Goal: Information Seeking & Learning: Learn about a topic

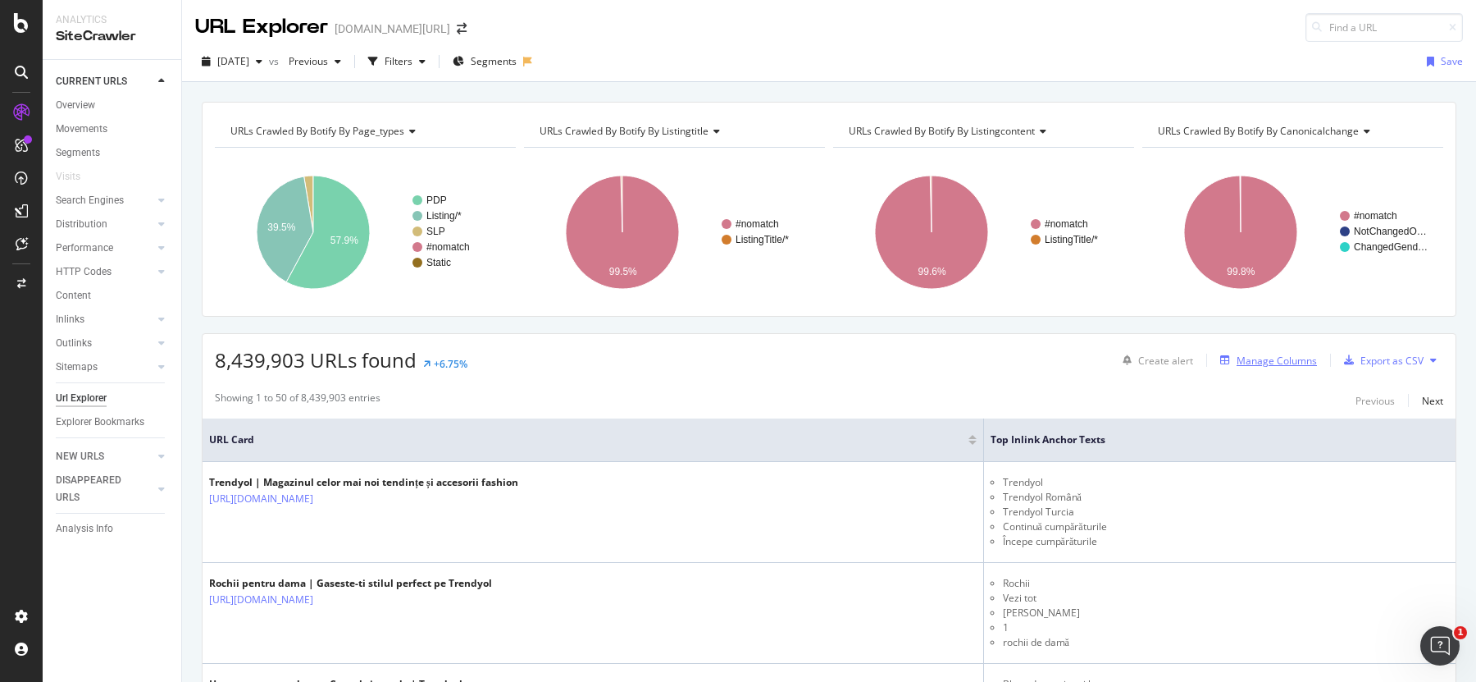
click at [1262, 363] on div "Manage Columns" at bounding box center [1277, 361] width 80 height 14
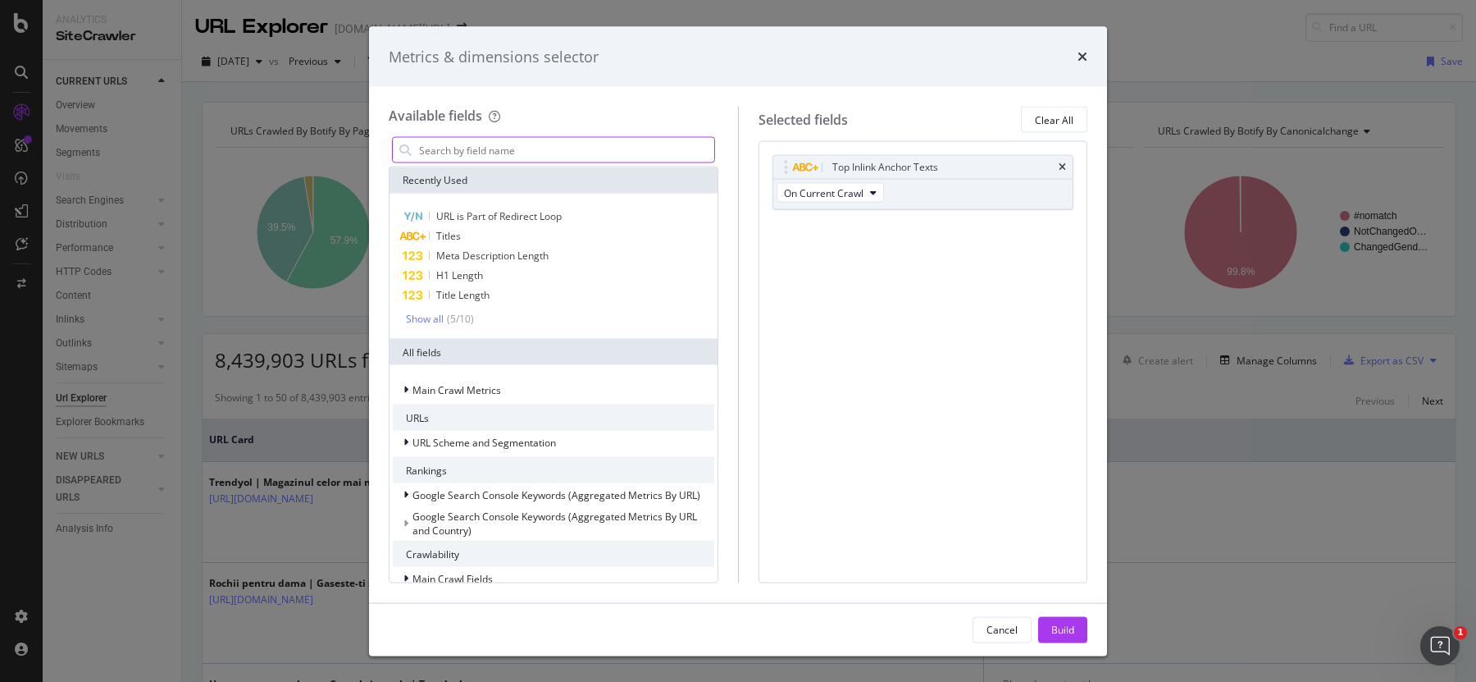
click at [571, 147] on input "modal" at bounding box center [566, 150] width 297 height 25
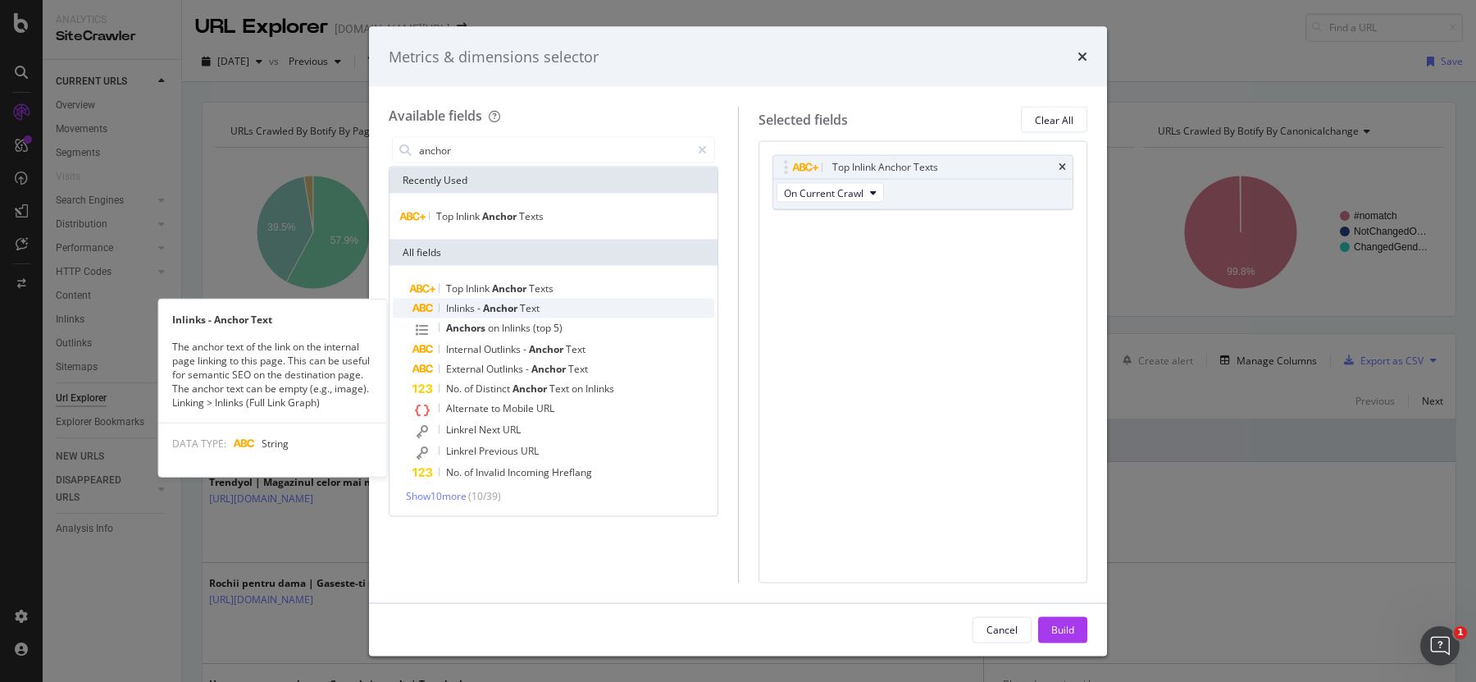
type input "anchor"
click at [475, 308] on span "Inlinks" at bounding box center [461, 308] width 31 height 14
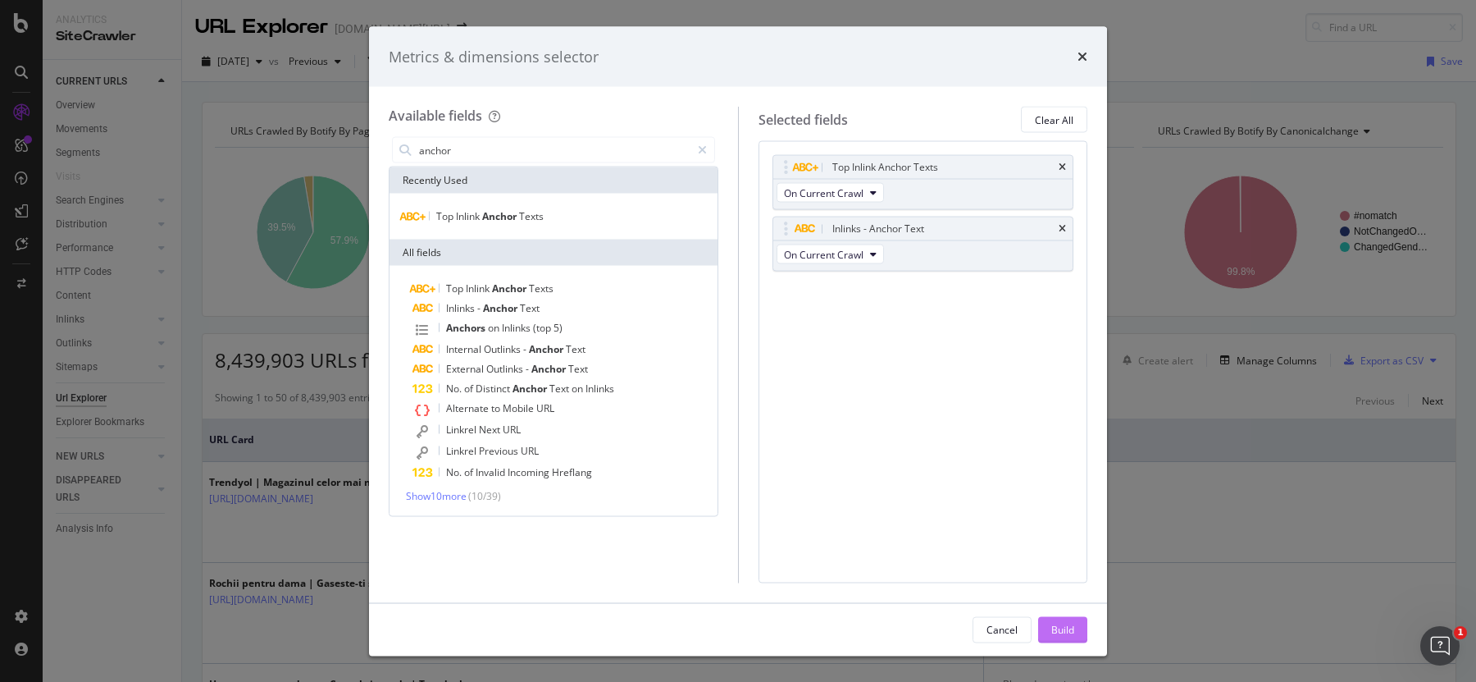
click at [1057, 623] on div "Build" at bounding box center [1063, 629] width 23 height 14
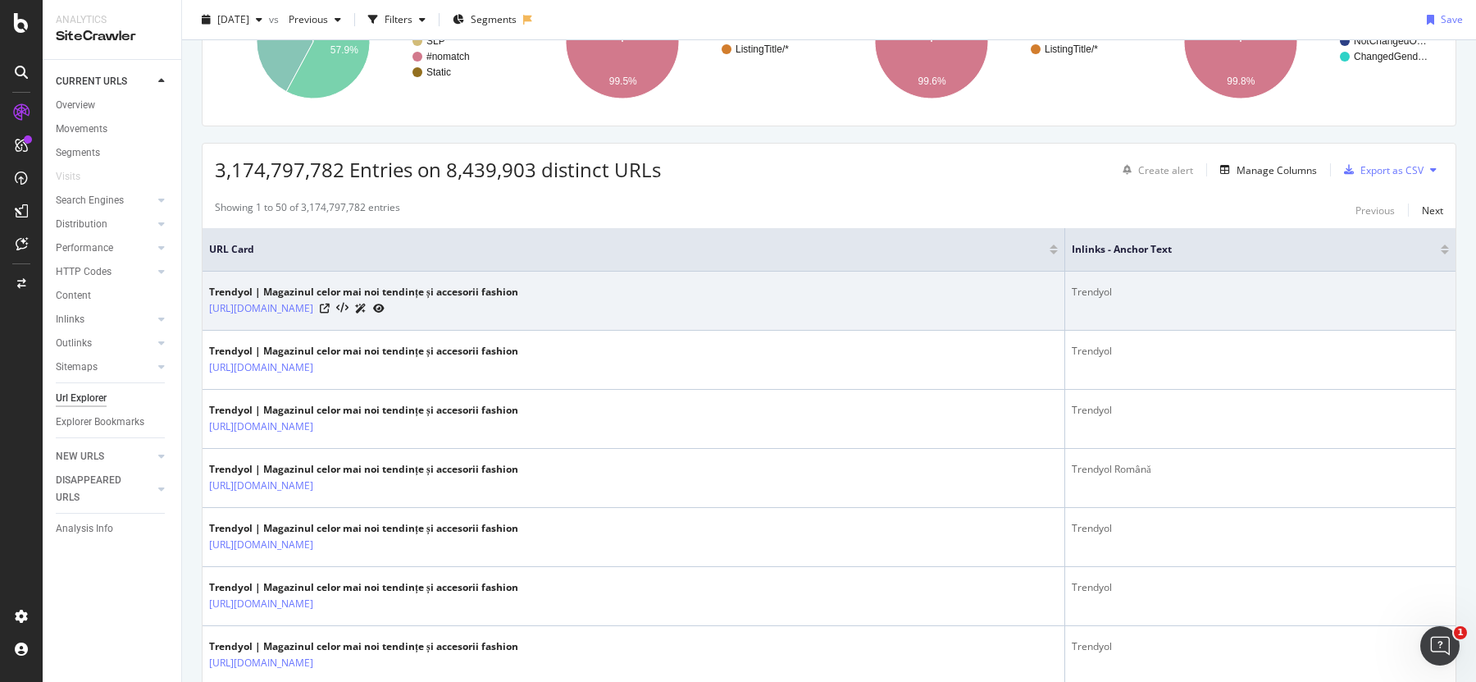
scroll to position [194, 0]
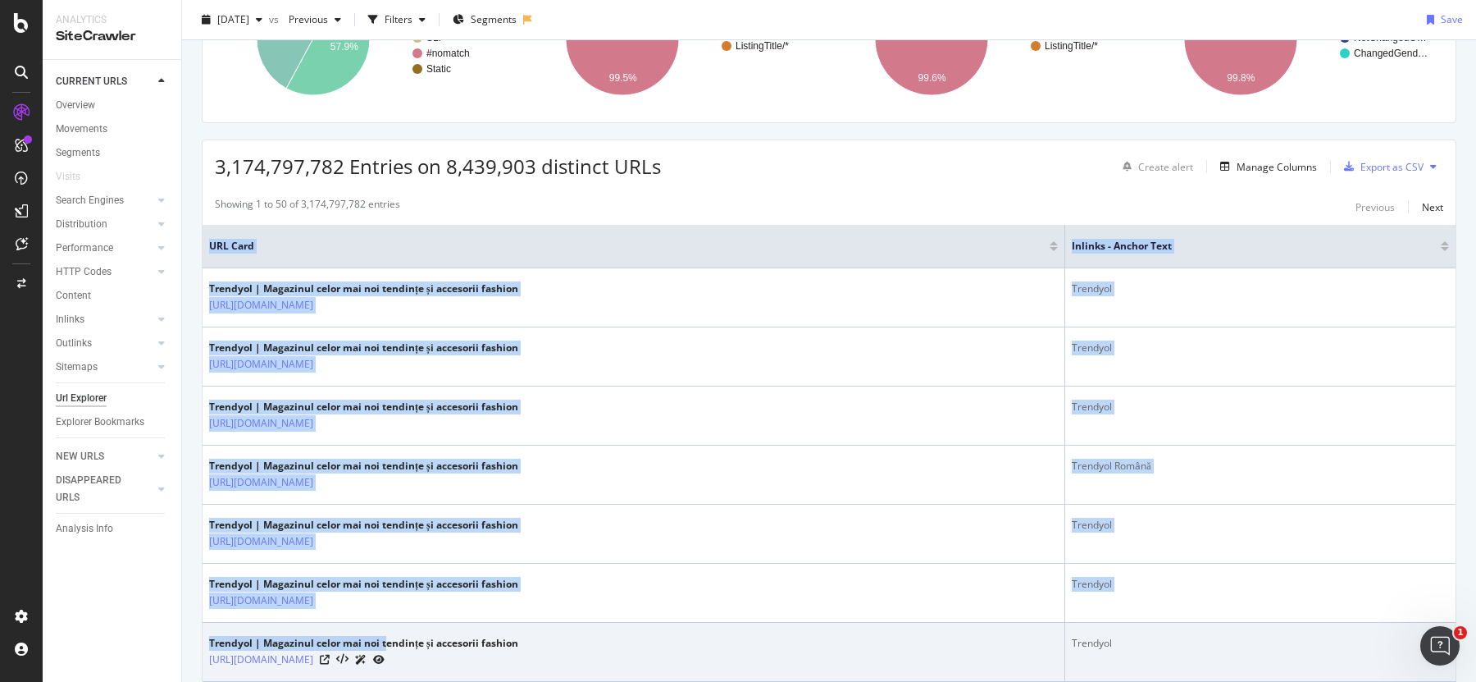
drag, startPoint x: 195, startPoint y: 305, endPoint x: 388, endPoint y: 637, distance: 384.1
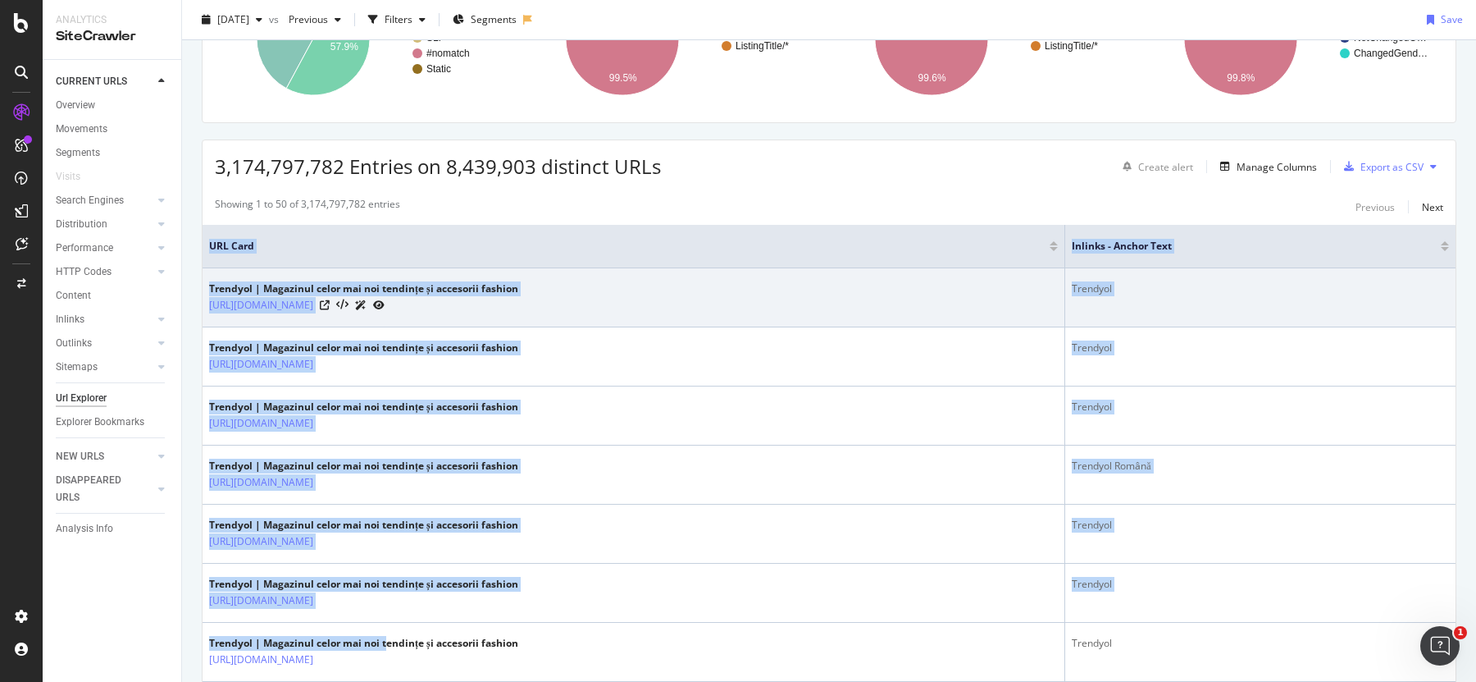
click at [1073, 282] on div "Trendyol" at bounding box center [1260, 288] width 377 height 15
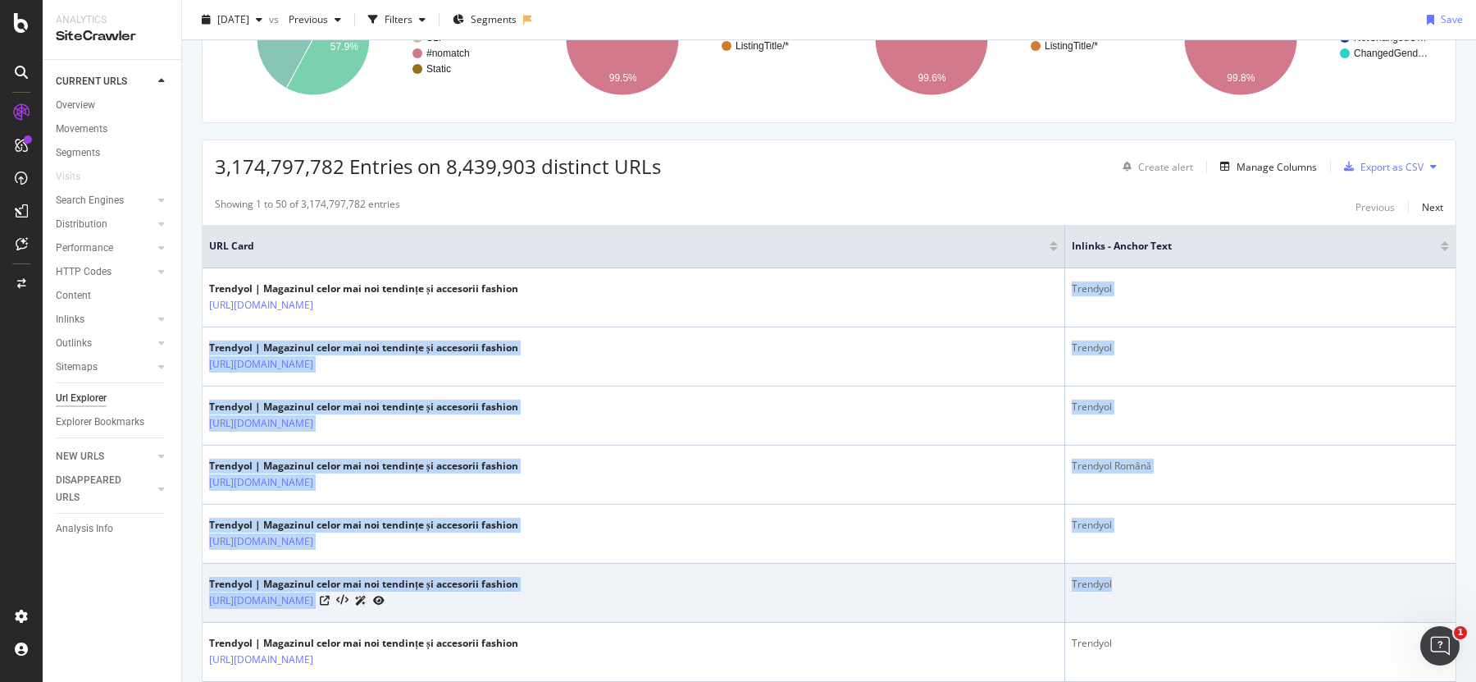
drag, startPoint x: 1073, startPoint y: 282, endPoint x: 1104, endPoint y: 601, distance: 320.6
click at [1104, 601] on td "Trendyol" at bounding box center [1261, 593] width 390 height 59
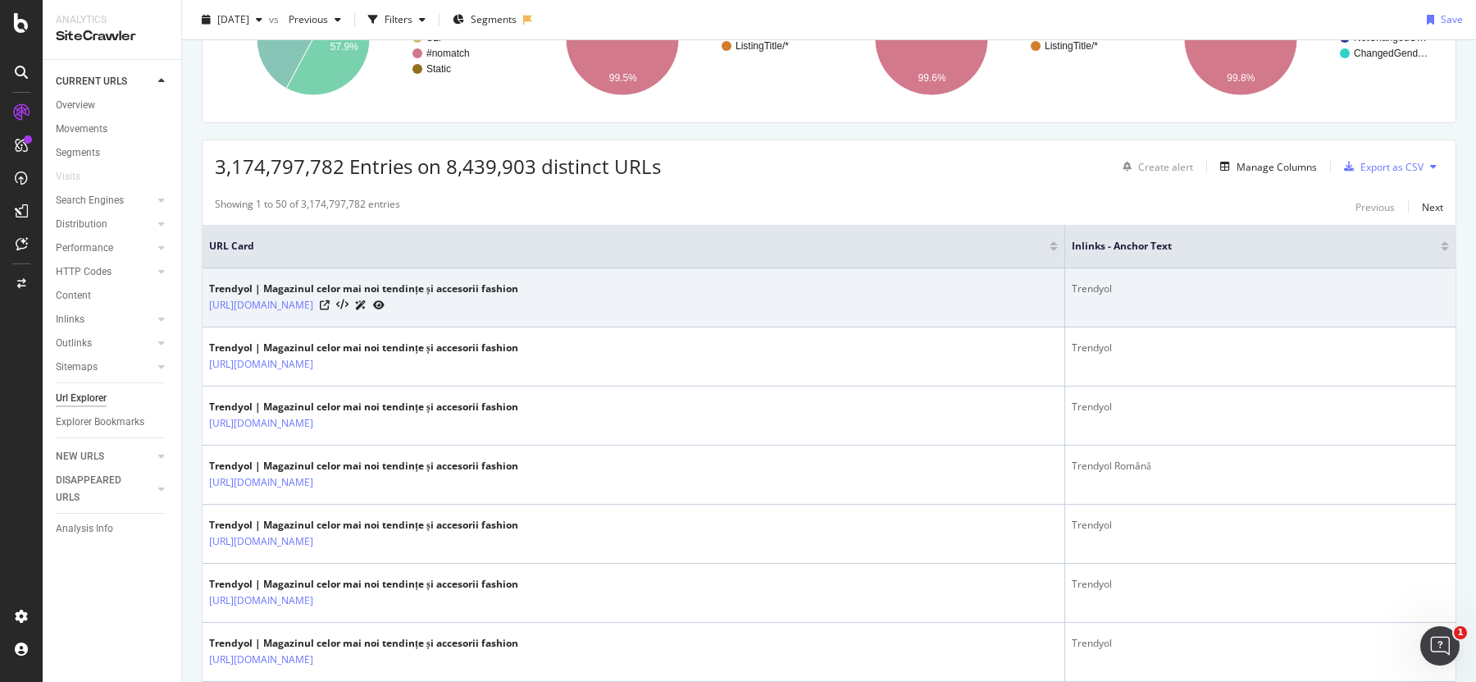
drag, startPoint x: 1075, startPoint y: 287, endPoint x: 1107, endPoint y: 290, distance: 33.0
click at [1107, 290] on div "Trendyol" at bounding box center [1260, 288] width 377 height 15
drag, startPoint x: 1116, startPoint y: 285, endPoint x: 1066, endPoint y: 288, distance: 49.3
click at [1066, 287] on td "Trendyol" at bounding box center [1261, 297] width 390 height 59
click at [1066, 288] on td "Trendyol" at bounding box center [1261, 297] width 390 height 59
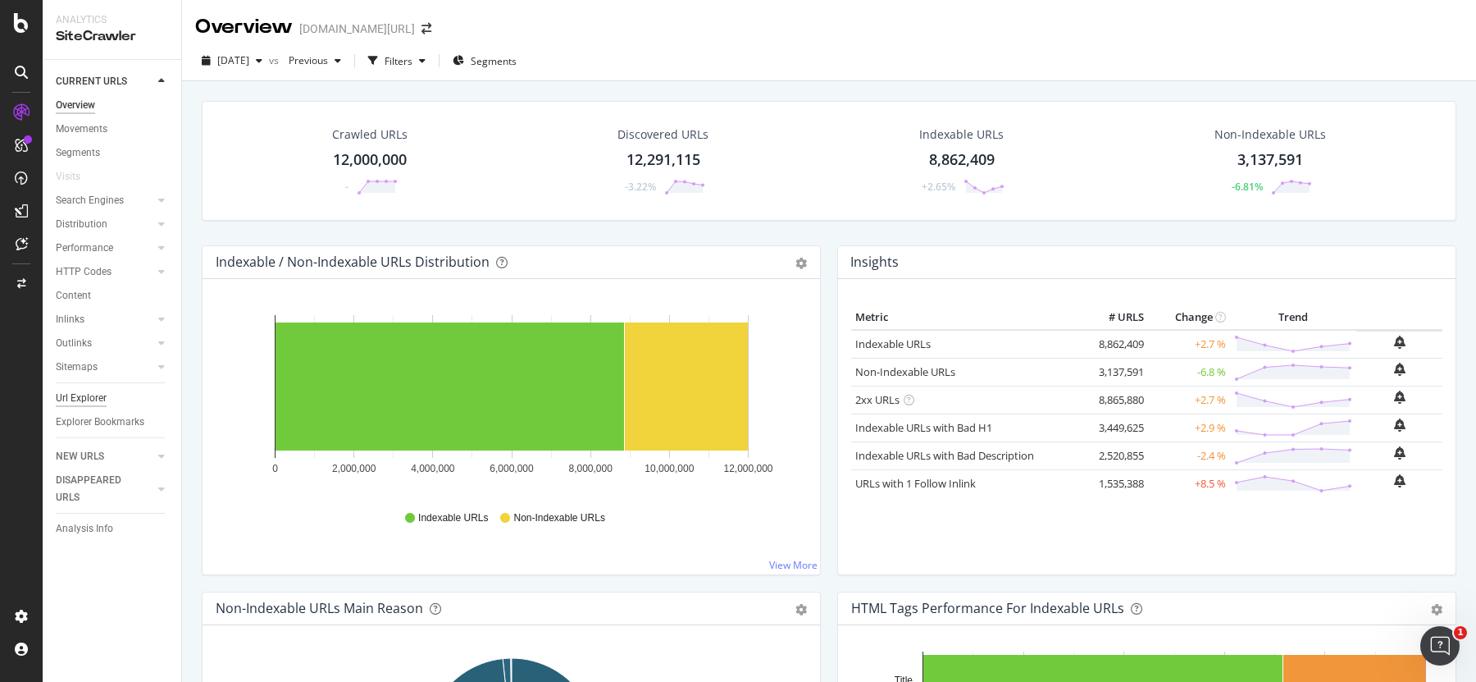
click at [99, 395] on div "Url Explorer" at bounding box center [81, 398] width 51 height 17
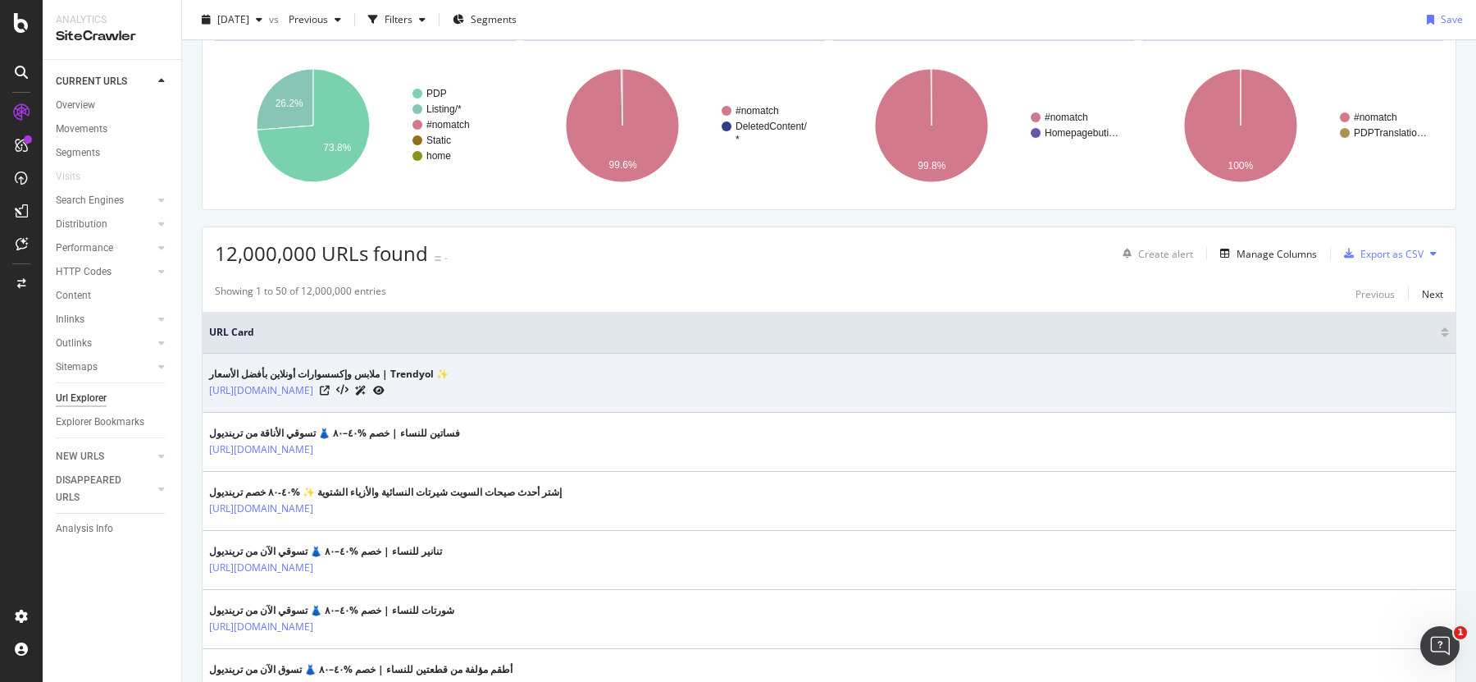
scroll to position [134, 0]
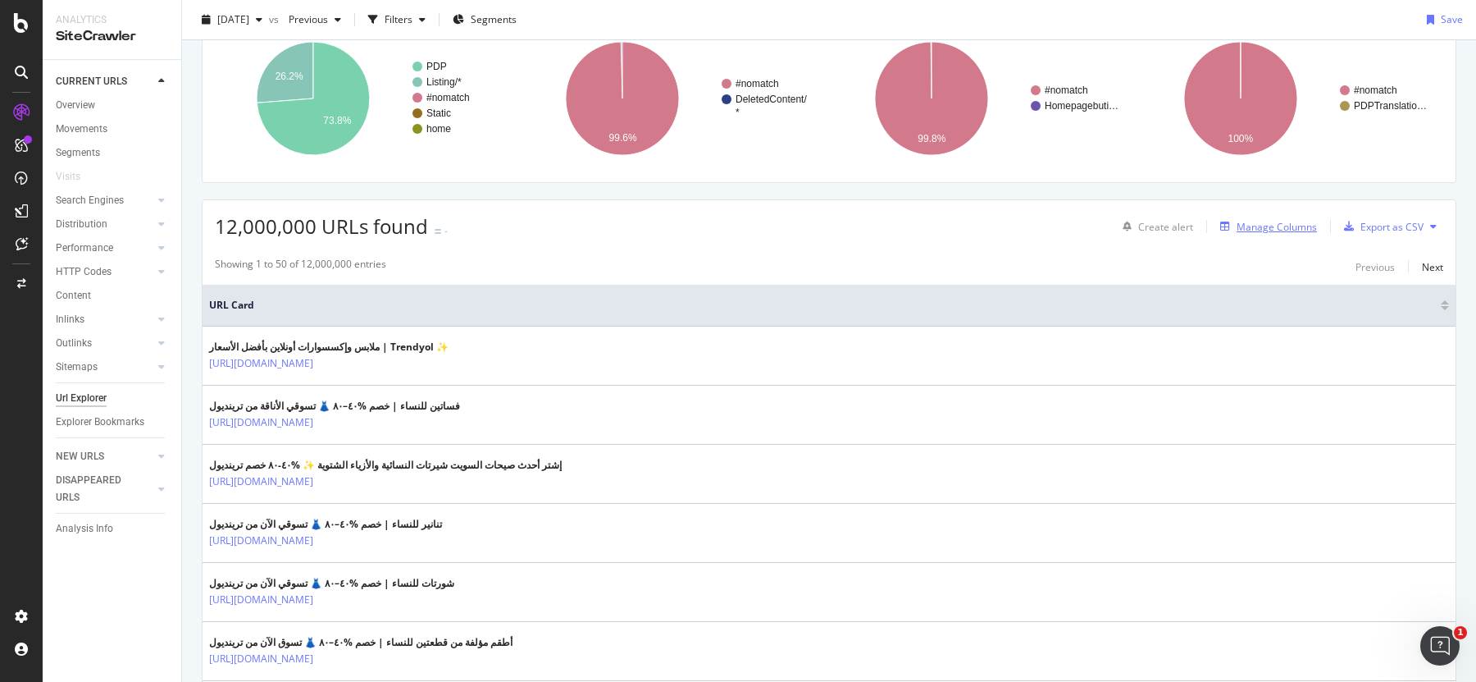
click at [1283, 226] on div "Manage Columns" at bounding box center [1277, 227] width 80 height 14
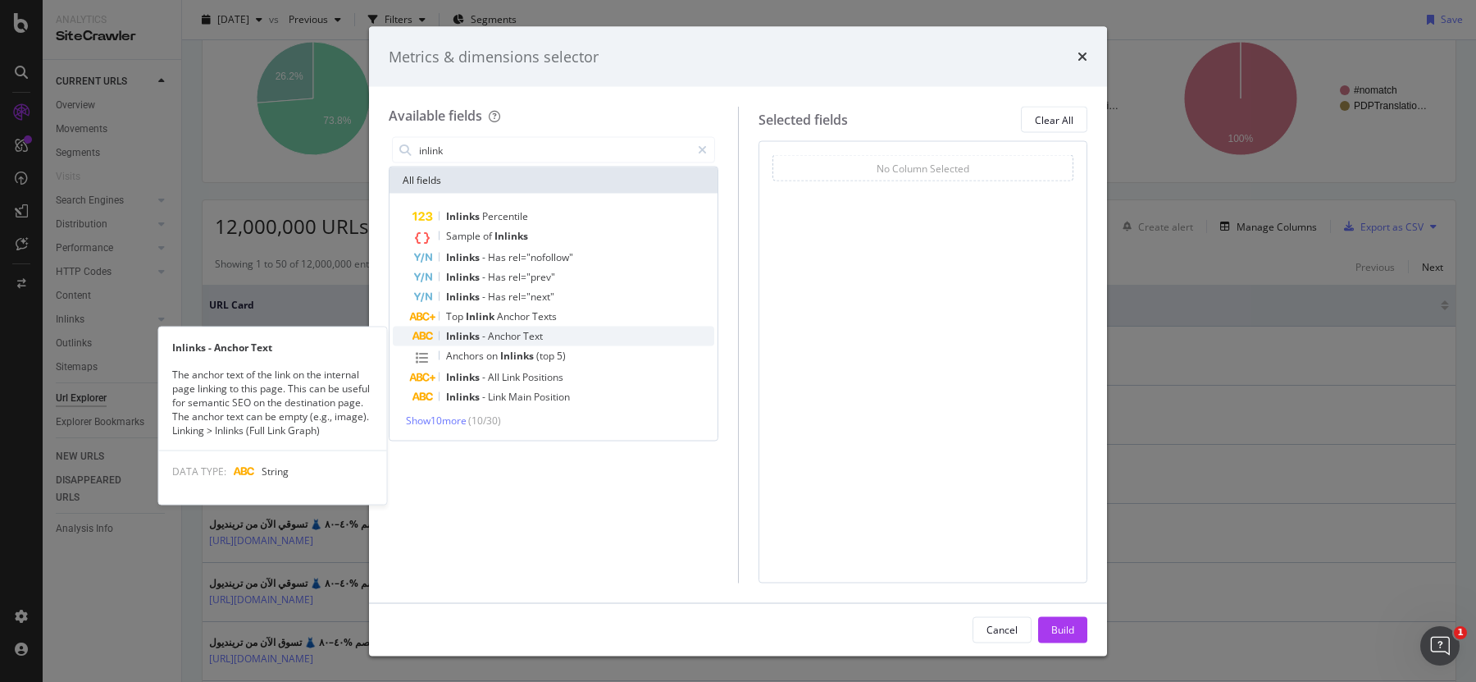
type input "inlink"
click at [463, 335] on span "Inlinks" at bounding box center [464, 336] width 36 height 14
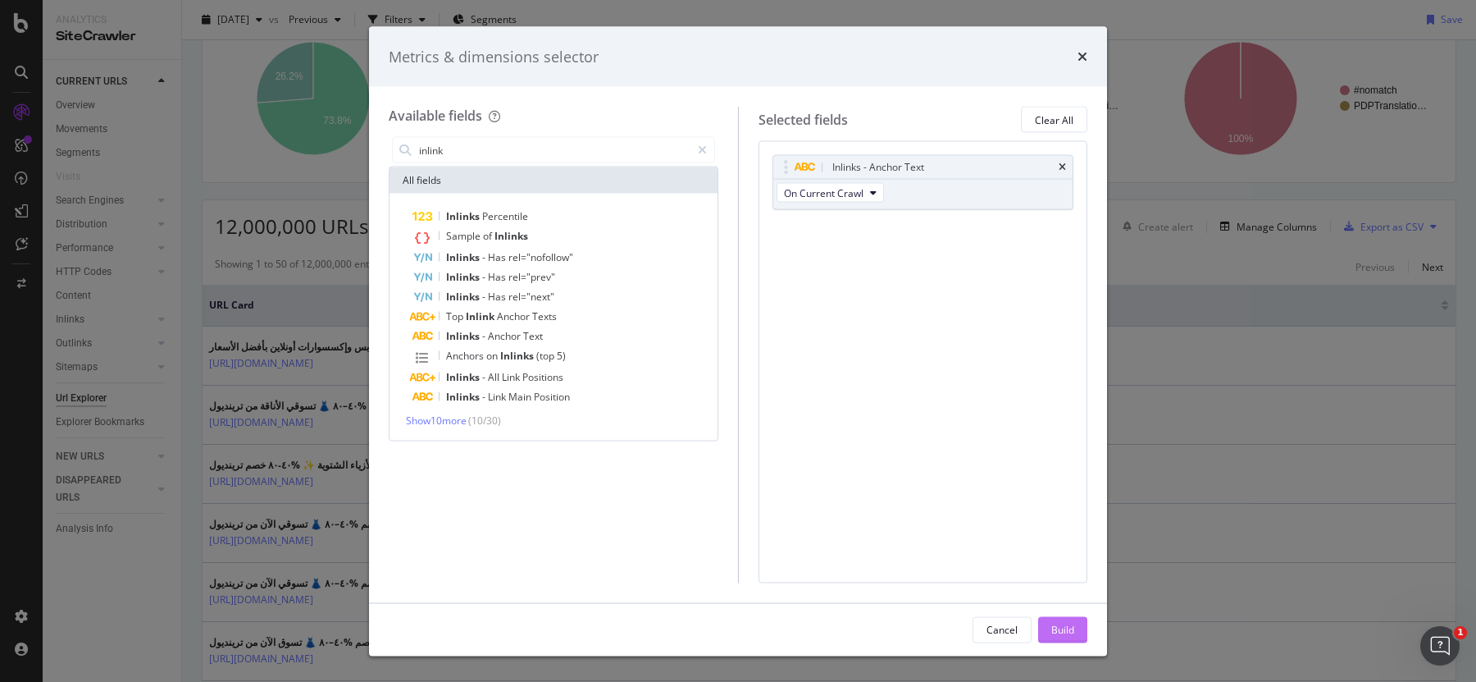
click at [1050, 619] on button "Build" at bounding box center [1062, 629] width 49 height 26
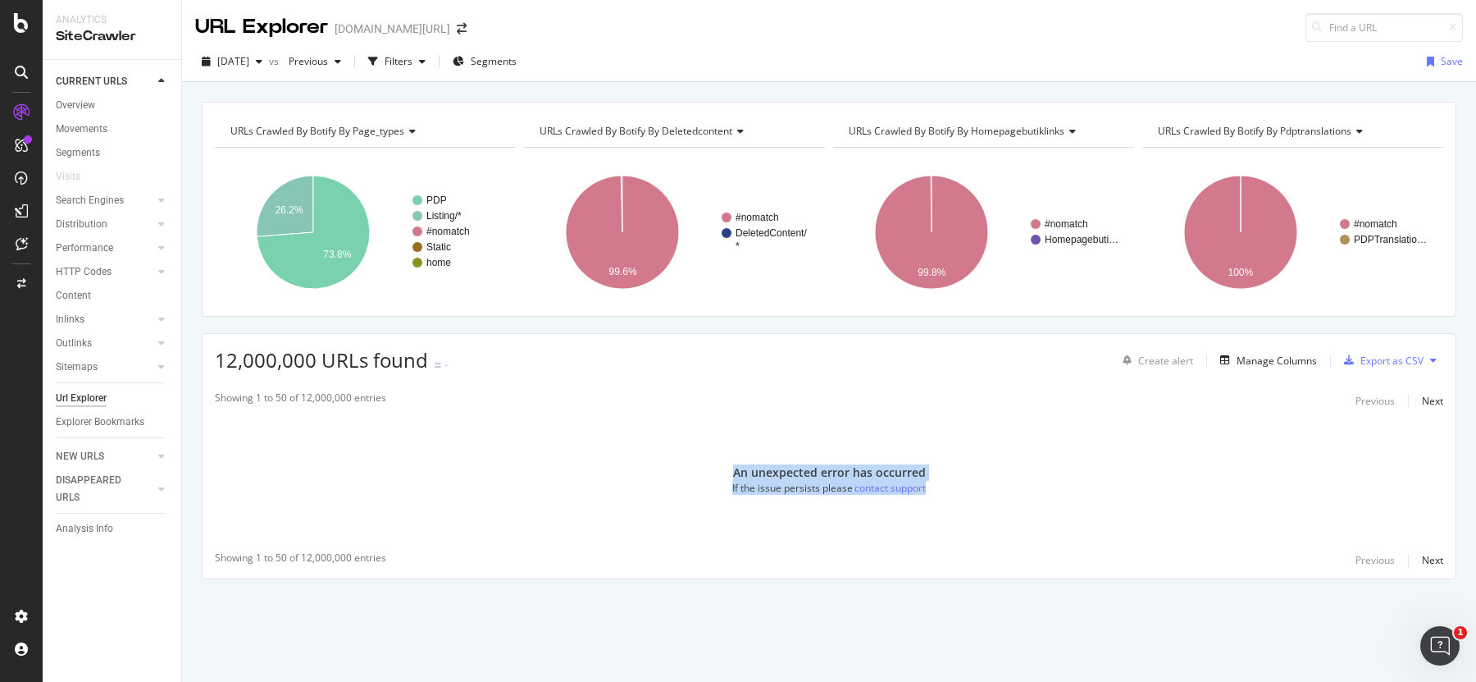
drag, startPoint x: 989, startPoint y: 484, endPoint x: 716, endPoint y: 468, distance: 273.6
click at [716, 468] on div "An unexpected error has occurred If the issue persists please contact support" at bounding box center [829, 480] width 1253 height 124
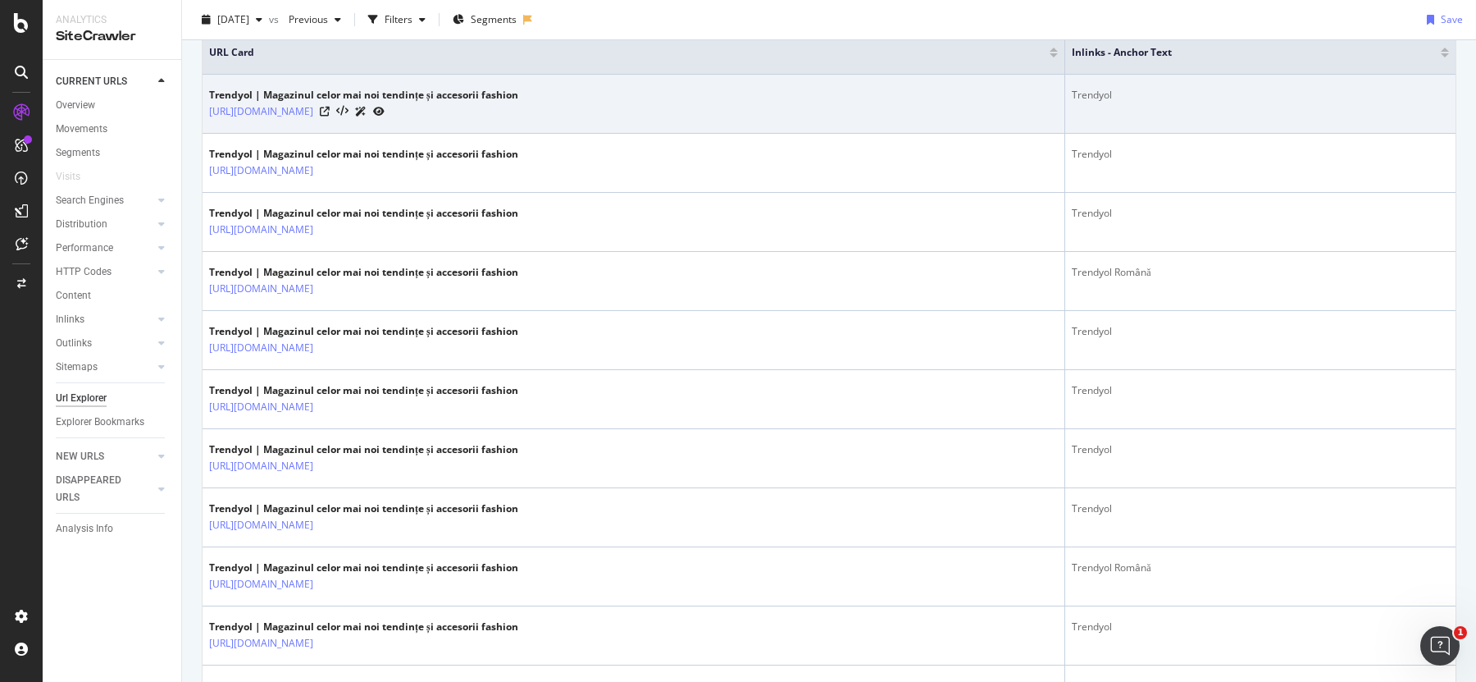
scroll to position [357, 0]
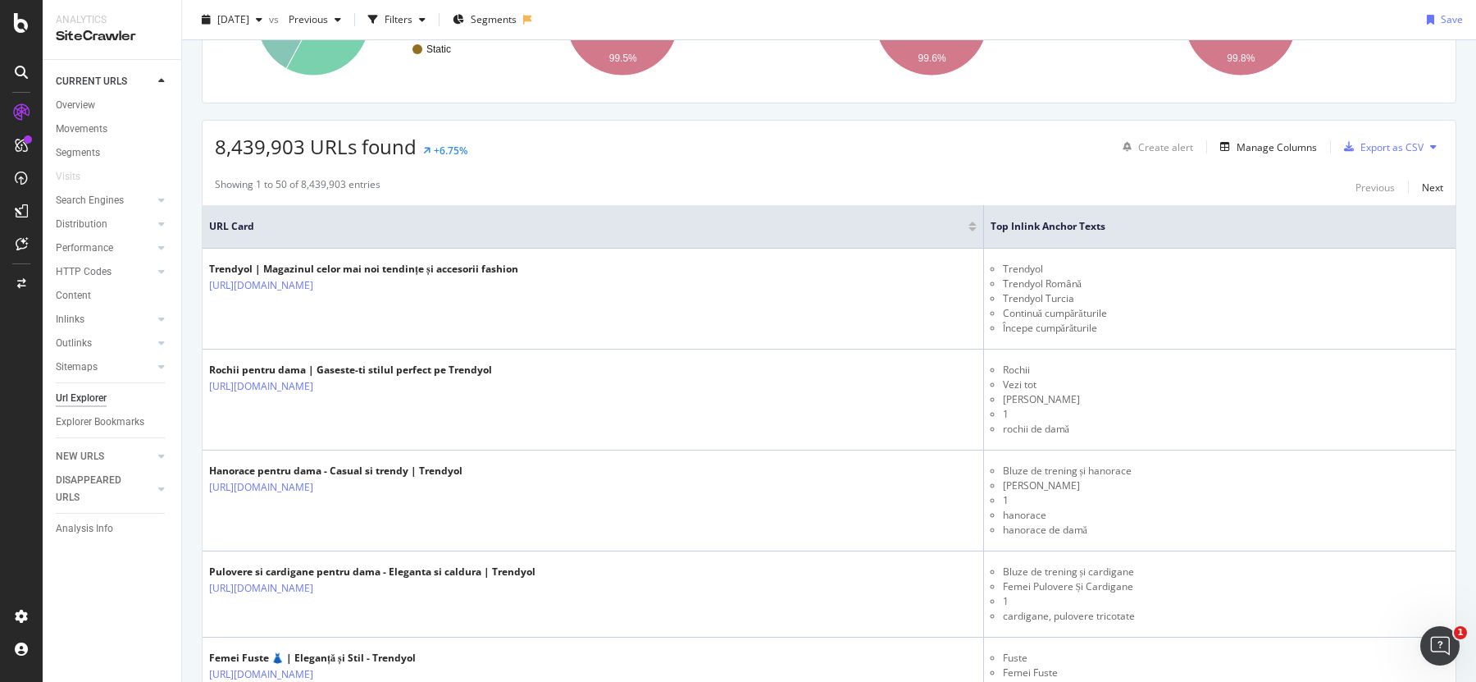
scroll to position [231, 0]
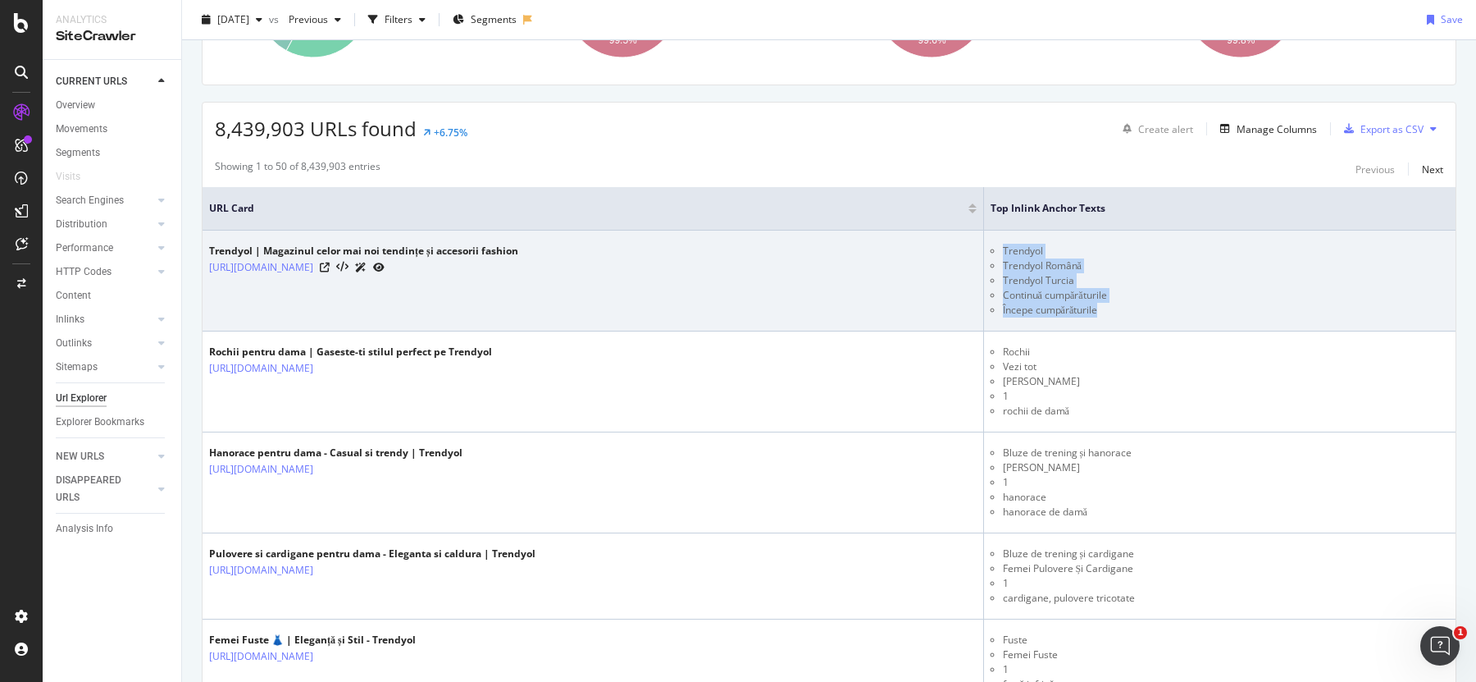
drag, startPoint x: 1133, startPoint y: 306, endPoint x: 1029, endPoint y: 252, distance: 117.4
click at [1029, 252] on ul "Trendyol Trendyol Română Trendyol Turcia Continuă cumpărăturile Începe cumpărăt…" at bounding box center [1220, 281] width 459 height 74
click at [1110, 299] on li "Continuă cumpărăturile" at bounding box center [1226, 295] width 446 height 15
drag, startPoint x: 1134, startPoint y: 307, endPoint x: 1026, endPoint y: 252, distance: 120.7
click at [1026, 251] on ul "Trendyol Trendyol Română Trendyol Turcia Continuă cumpărăturile Începe cumpărăt…" at bounding box center [1220, 281] width 459 height 74
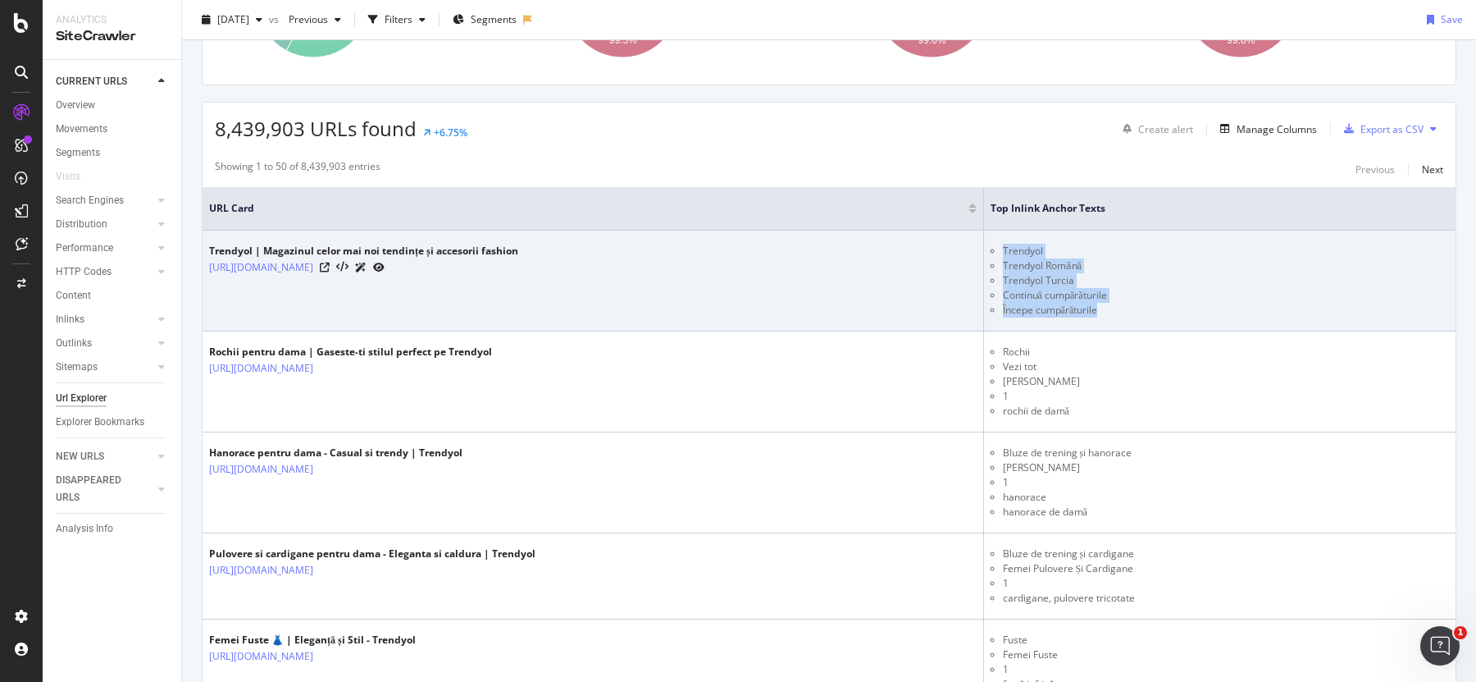
click at [1034, 247] on li "Trendyol" at bounding box center [1226, 251] width 446 height 15
drag, startPoint x: 1031, startPoint y: 249, endPoint x: 1146, endPoint y: 303, distance: 127.3
click at [1142, 304] on ul "Trendyol Trendyol Română Trendyol Turcia Continuă cumpărăturile Începe cumpărăt…" at bounding box center [1220, 281] width 459 height 74
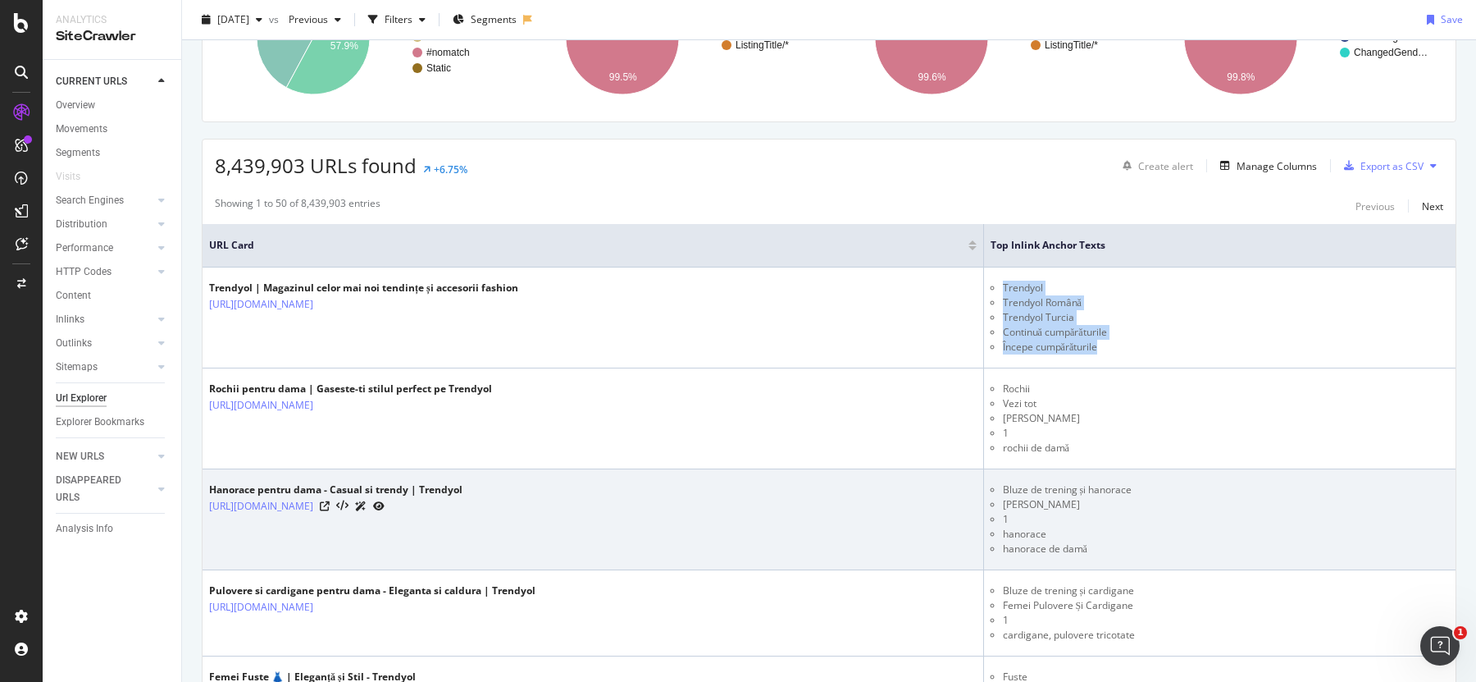
scroll to position [177, 0]
